Goal: Task Accomplishment & Management: Manage account settings

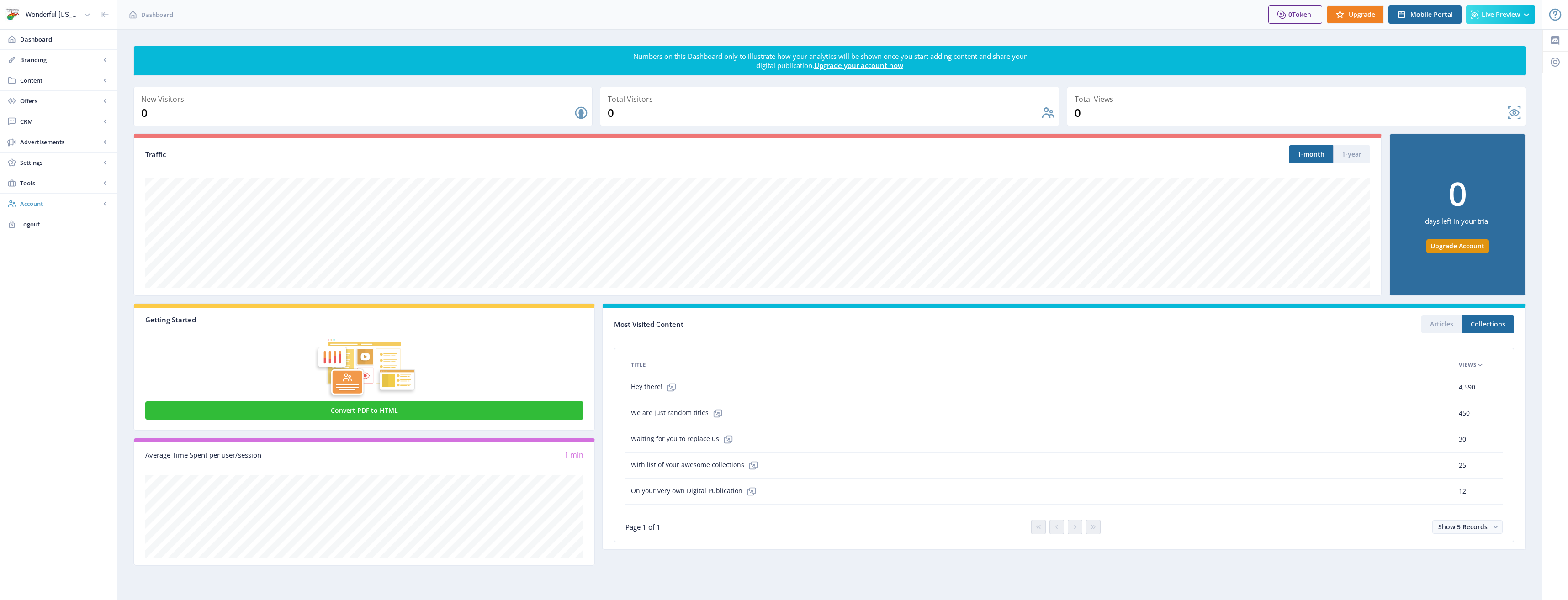
click at [38, 204] on span "Account" at bounding box center [60, 203] width 80 height 9
click at [33, 249] on span "Billing" at bounding box center [68, 245] width 79 height 9
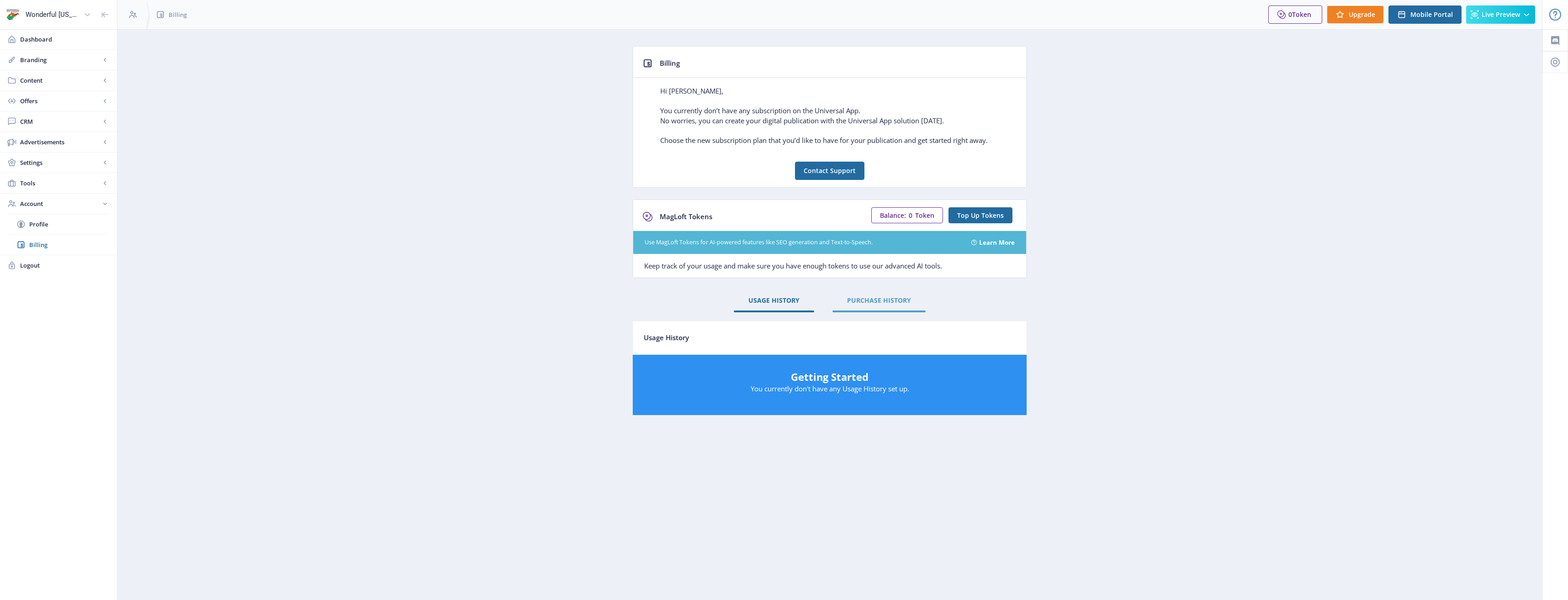
click at [858, 299] on span "PURCHASE HISTORY" at bounding box center [879, 301] width 64 height 7
click at [779, 294] on link "USAGE HISTORY" at bounding box center [774, 301] width 80 height 22
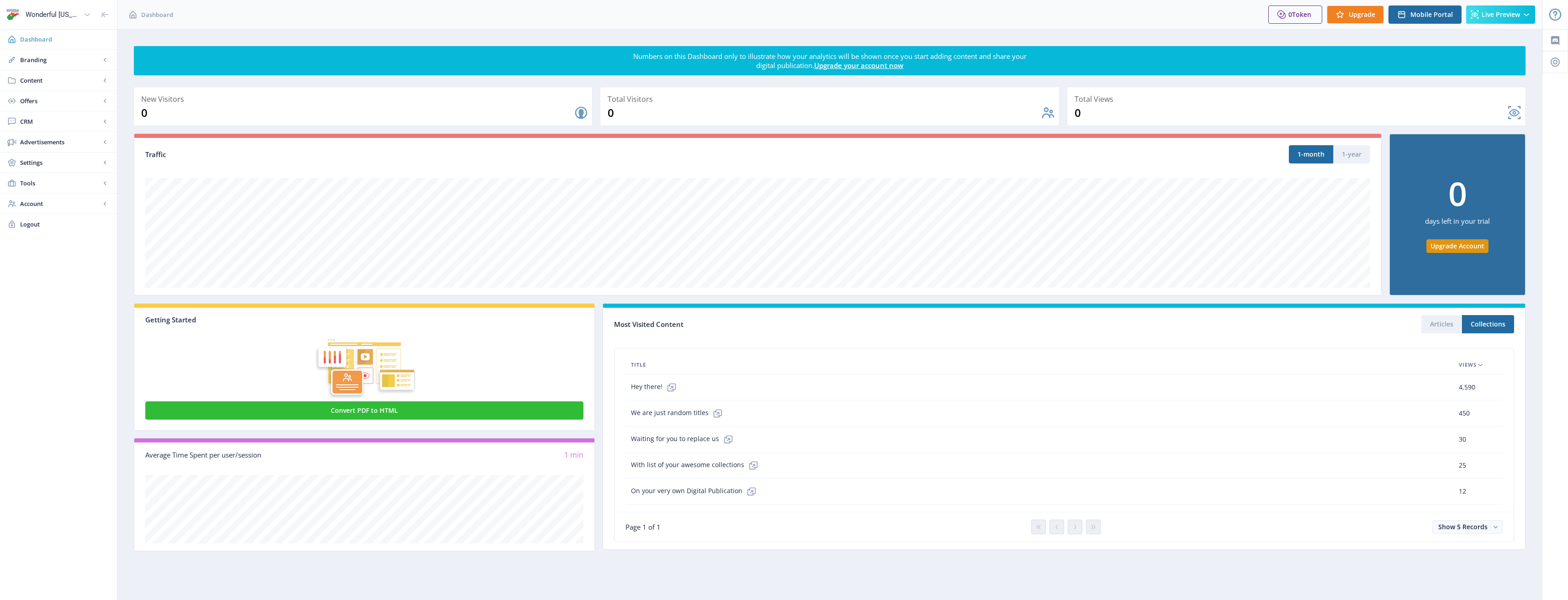
click at [41, 38] on span "Dashboard" at bounding box center [65, 39] width 89 height 9
click at [87, 12] on icon at bounding box center [87, 15] width 9 height 9
click at [85, 12] on icon at bounding box center [87, 15] width 9 height 9
click at [1434, 11] on span "Mobile Portal" at bounding box center [1432, 15] width 43 height 7
